Goal: Task Accomplishment & Management: Complete application form

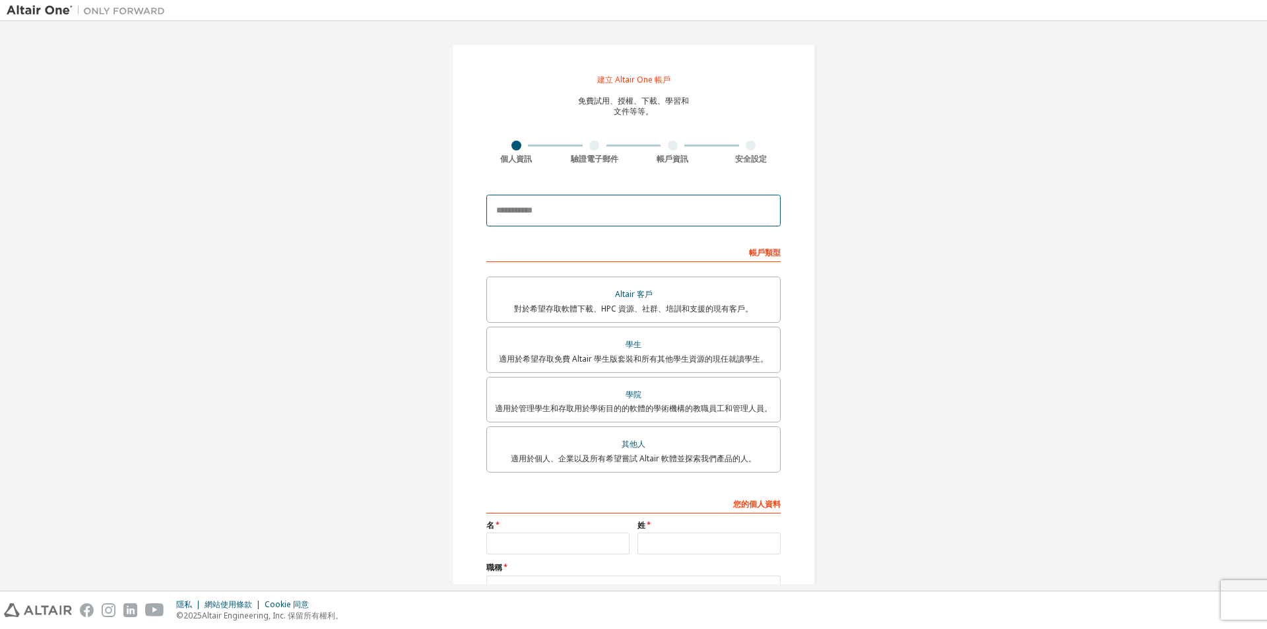
click at [648, 206] on input "email" at bounding box center [633, 211] width 294 height 32
type input "**********"
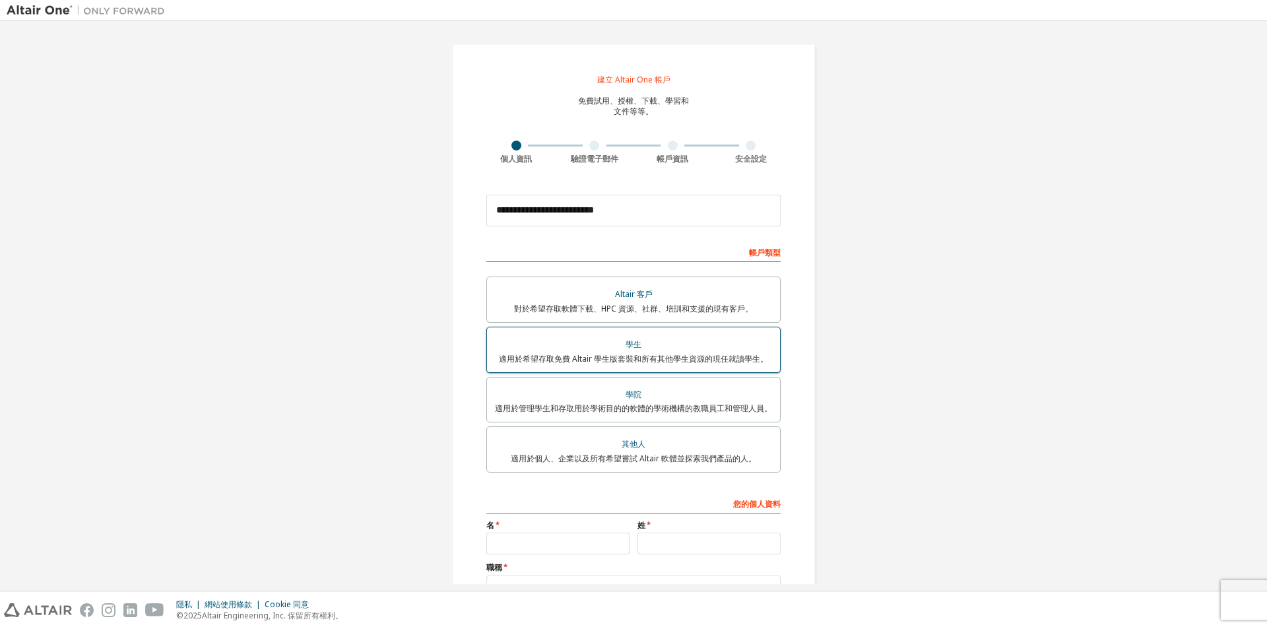
click at [656, 350] on div "學生" at bounding box center [633, 344] width 277 height 18
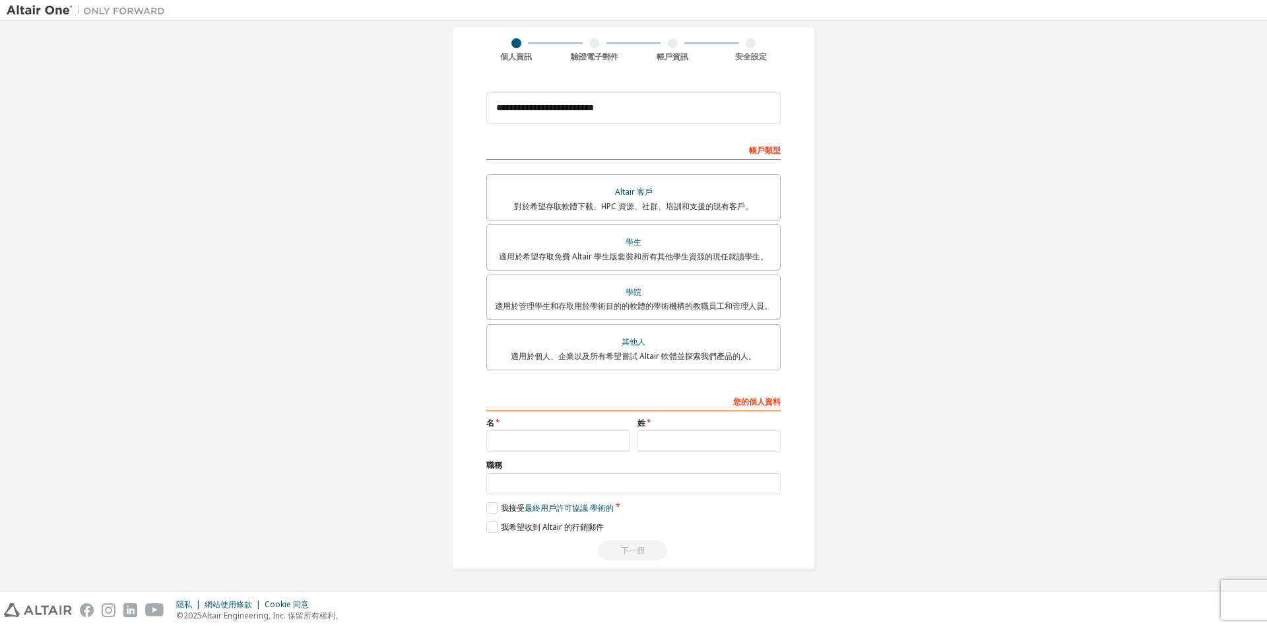
scroll to position [104, 0]
click at [594, 438] on input "text" at bounding box center [557, 440] width 143 height 22
type input "*"
type input "*********"
click at [683, 438] on input "text" at bounding box center [708, 440] width 143 height 22
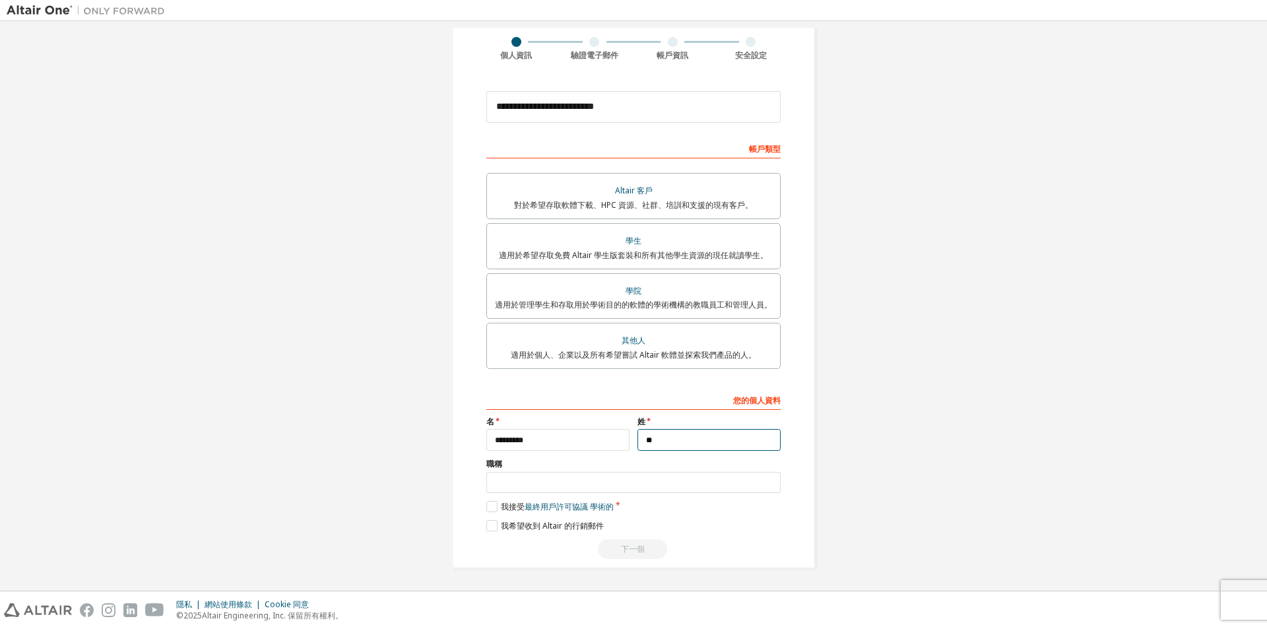
type input "**"
click at [701, 488] on input "text" at bounding box center [633, 483] width 294 height 22
click at [496, 507] on label "我接受 最終用戶許可協議 學術的" at bounding box center [549, 506] width 127 height 11
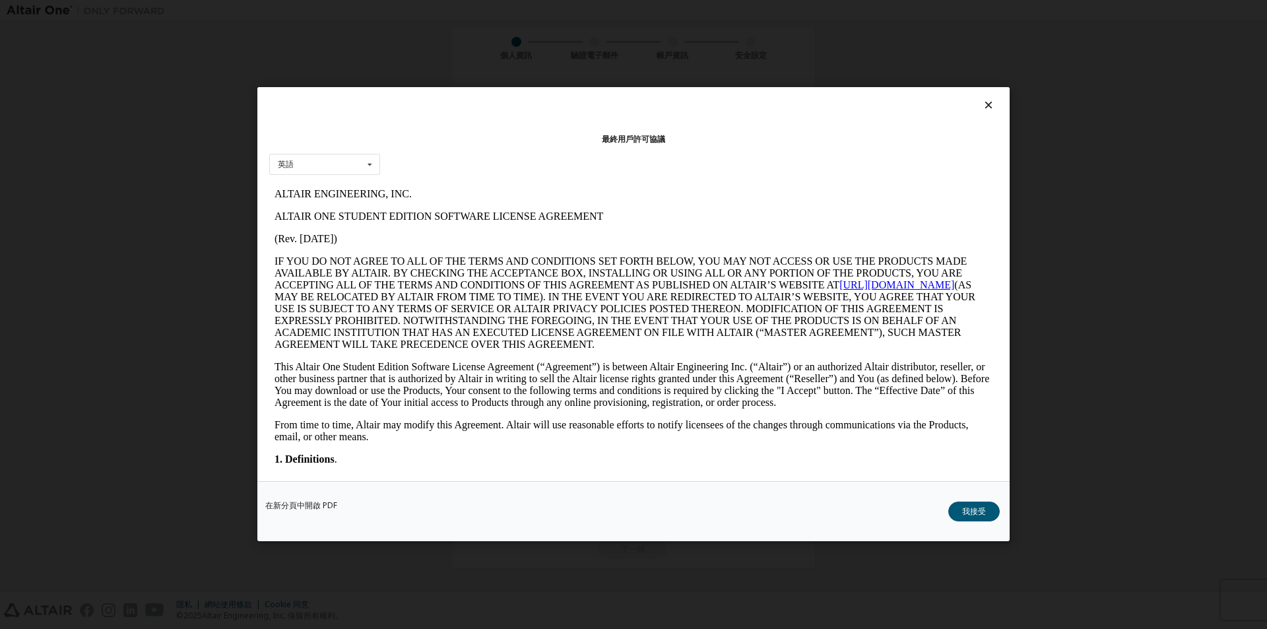
scroll to position [0, 0]
click at [963, 504] on button "我接受" at bounding box center [973, 512] width 51 height 20
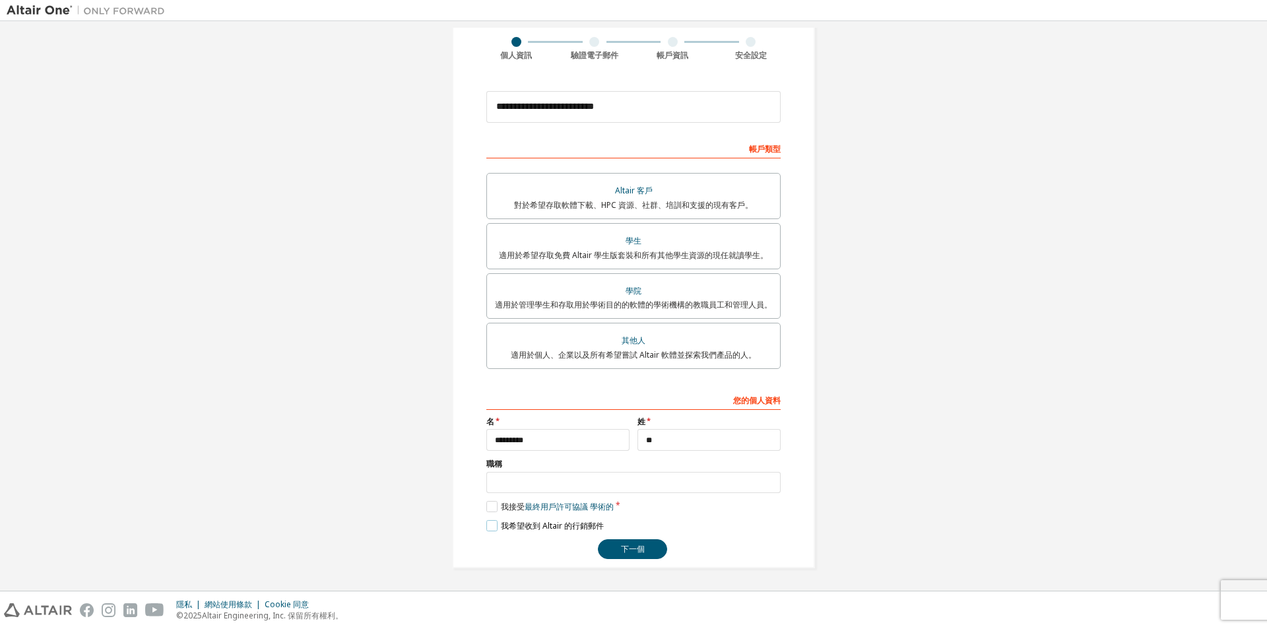
click at [486, 523] on label "我希望收到 Altair 的行銷郵件" at bounding box center [544, 525] width 117 height 11
click at [539, 484] on input "text" at bounding box center [633, 483] width 294 height 22
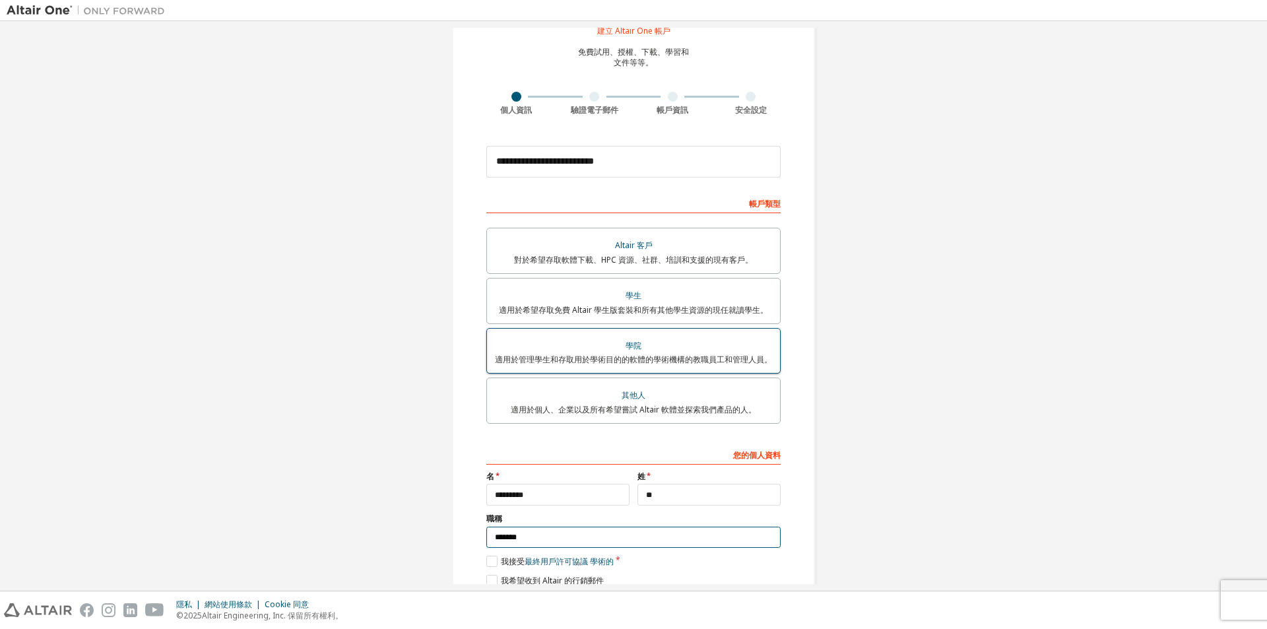
scroll to position [104, 0]
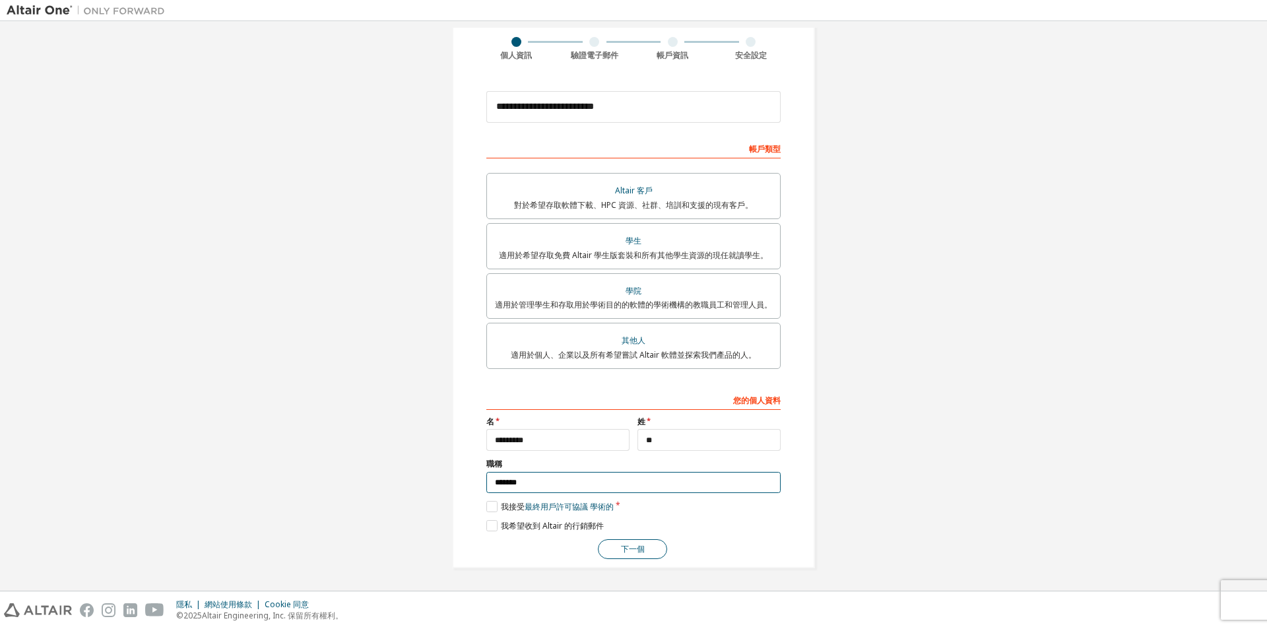
type input "*******"
click at [627, 553] on font "下一個" at bounding box center [633, 548] width 24 height 11
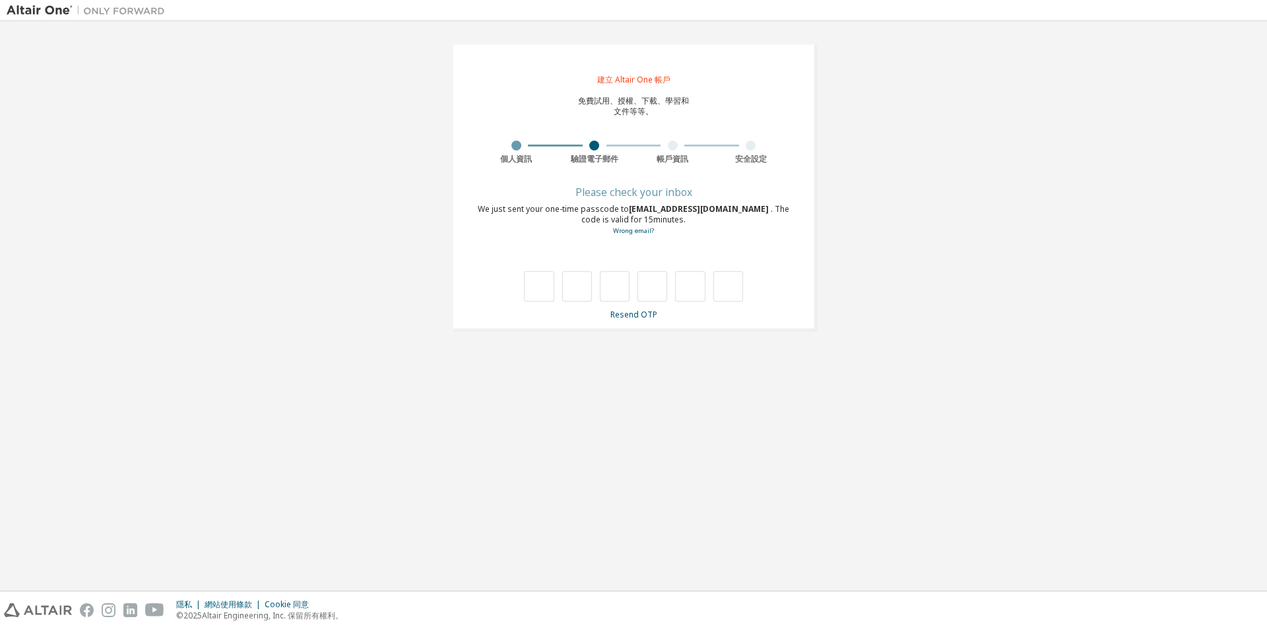
scroll to position [0, 0]
type input "*"
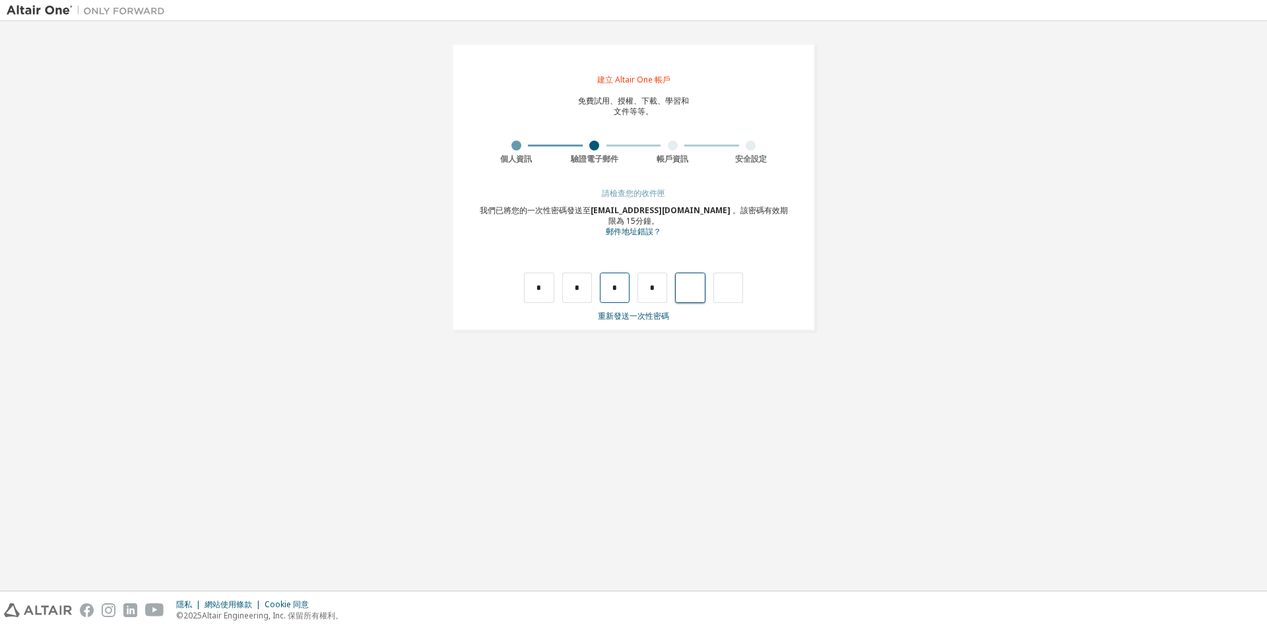
type input "*"
